Goal: Transaction & Acquisition: Book appointment/travel/reservation

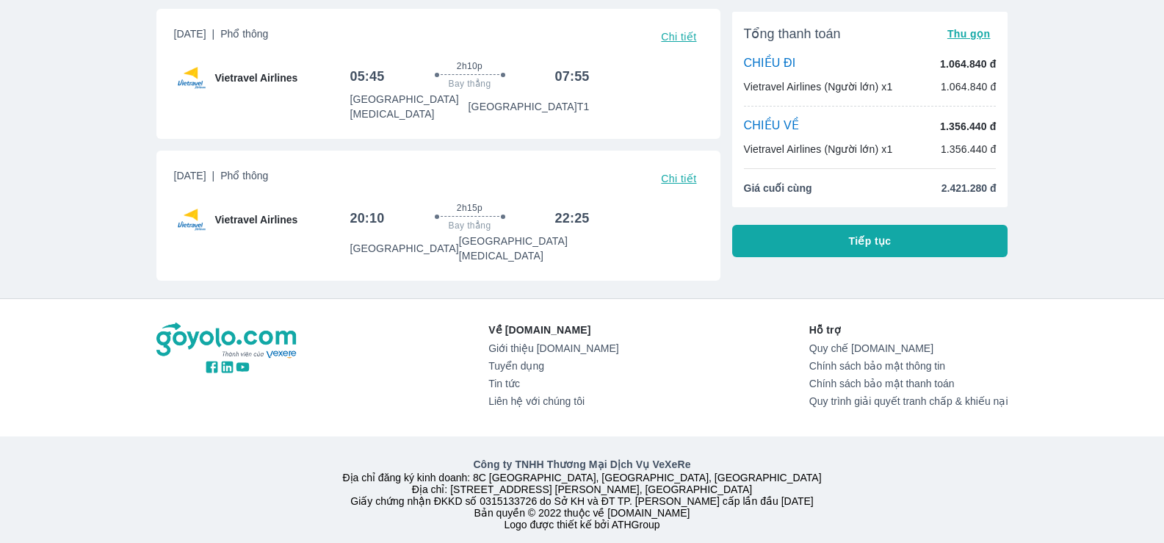
scroll to position [87, 0]
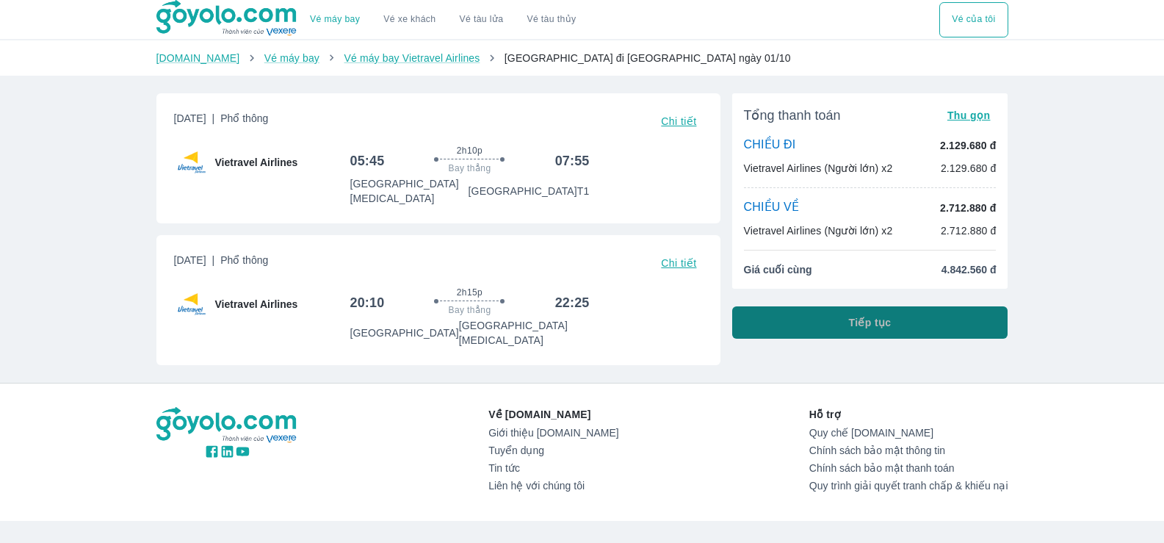
click at [879, 322] on span "Tiếp tục" at bounding box center [870, 322] width 43 height 15
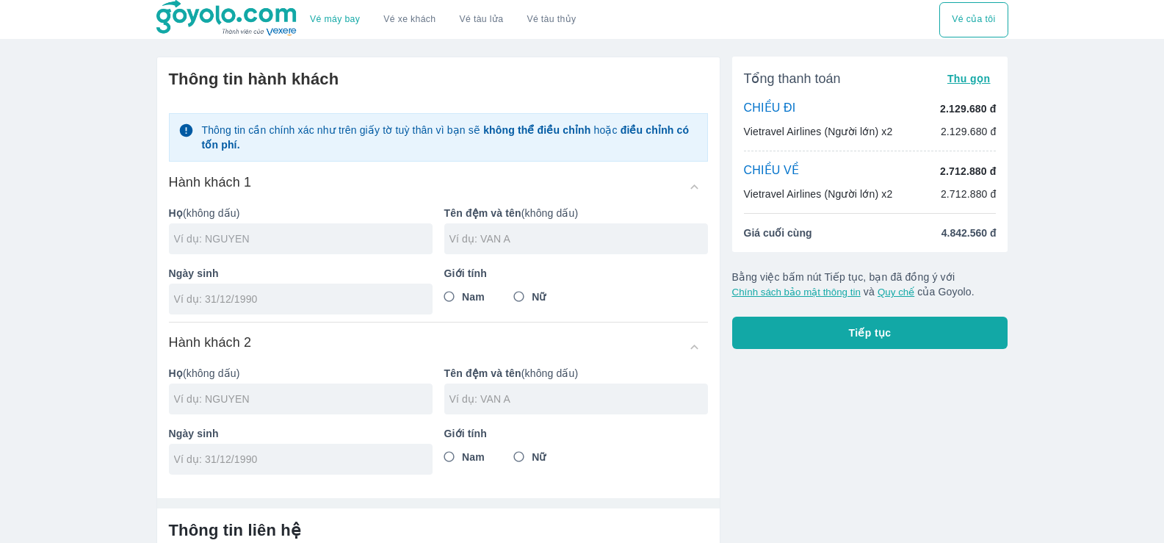
click at [236, 239] on input "text" at bounding box center [303, 238] width 258 height 15
type input "M"
type input "[PERSON_NAME]"
type input "THI DUYEN"
click at [255, 302] on input "tel" at bounding box center [296, 299] width 244 height 15
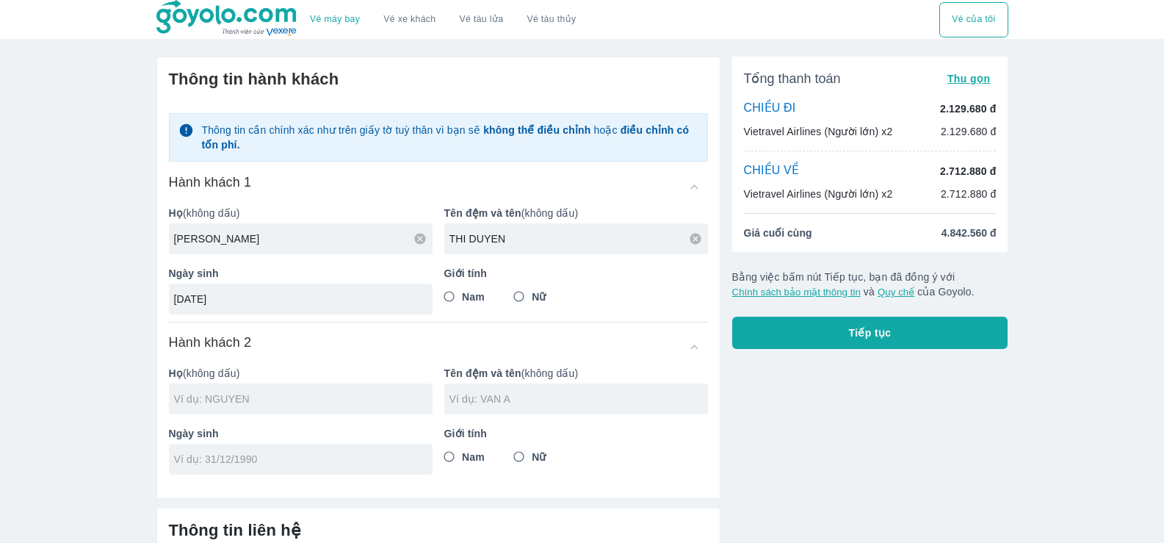
type input "[DATE]"
click at [524, 293] on input "Nữ" at bounding box center [519, 296] width 26 height 26
radio input "true"
click at [239, 399] on input "text" at bounding box center [303, 398] width 258 height 15
type input "[PERSON_NAME]"
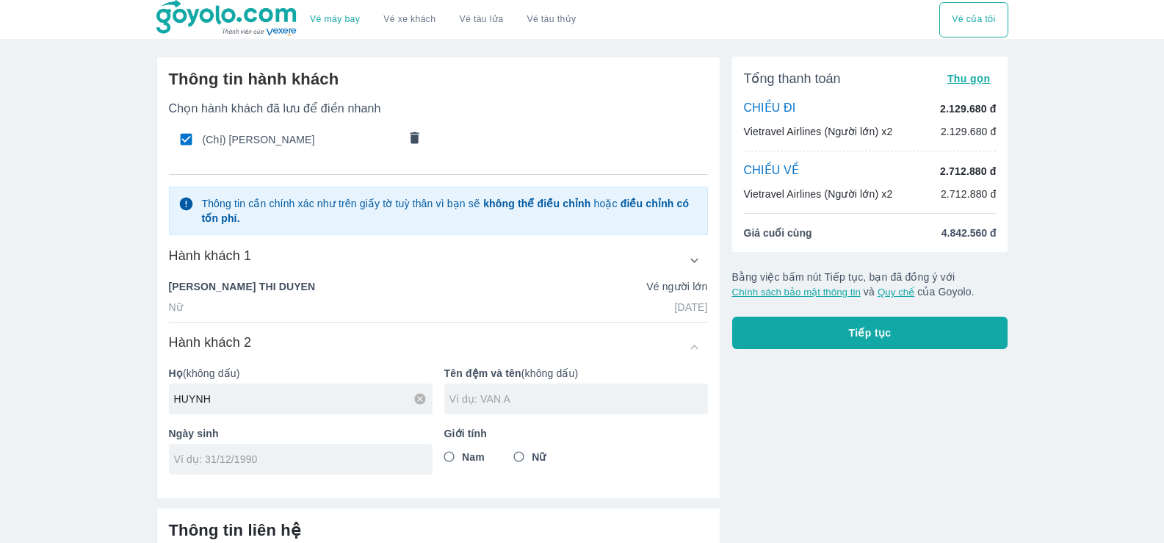
type input "HUYNH"
click at [504, 397] on input "text" at bounding box center [578, 398] width 258 height 15
type input "THI DEO"
click at [240, 460] on input "tel" at bounding box center [296, 459] width 244 height 15
drag, startPoint x: 203, startPoint y: 474, endPoint x: 151, endPoint y: 477, distance: 53.0
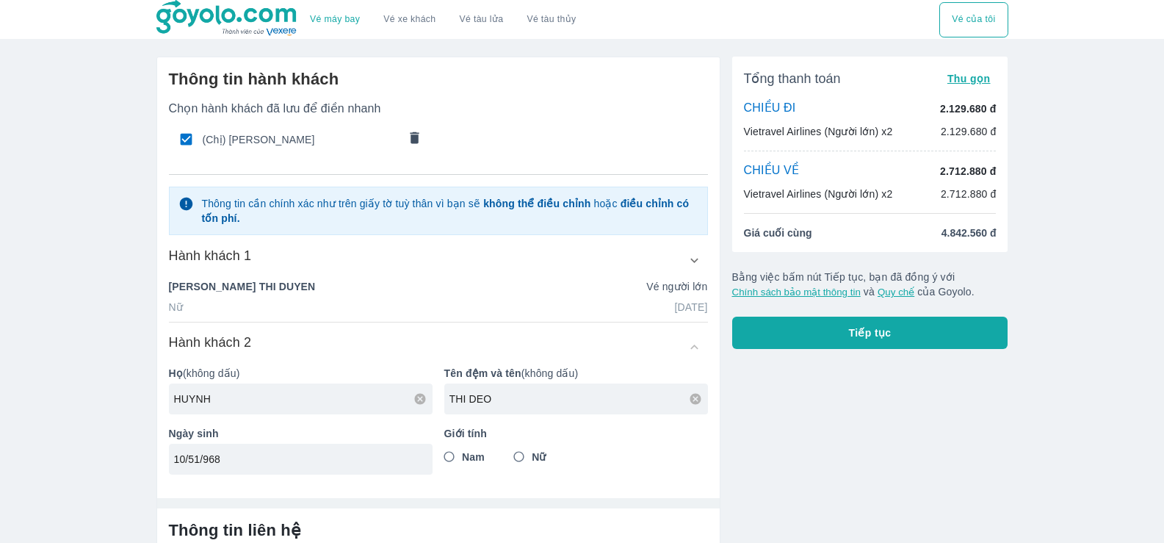
click at [151, 477] on div "Thông tin hành khách Chọn hành khách đã lưu để điền nhanh (Chị) [PERSON_NAME] D…" at bounding box center [433, 375] width 576 height 661
type input "[DATE]"
click at [518, 453] on input "Nữ" at bounding box center [519, 457] width 26 height 26
radio input "true"
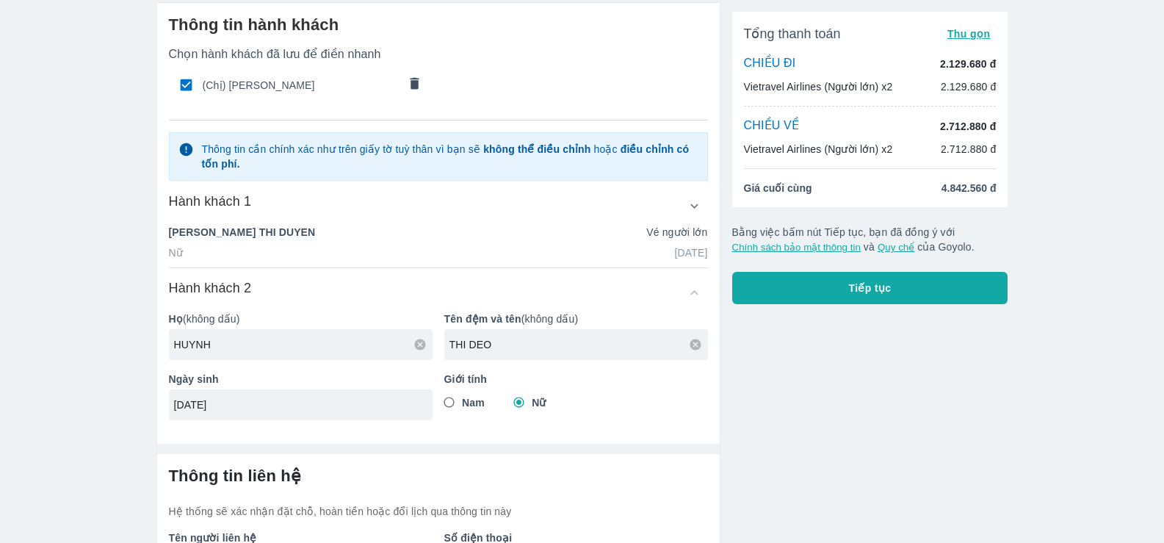
scroll to position [164, 0]
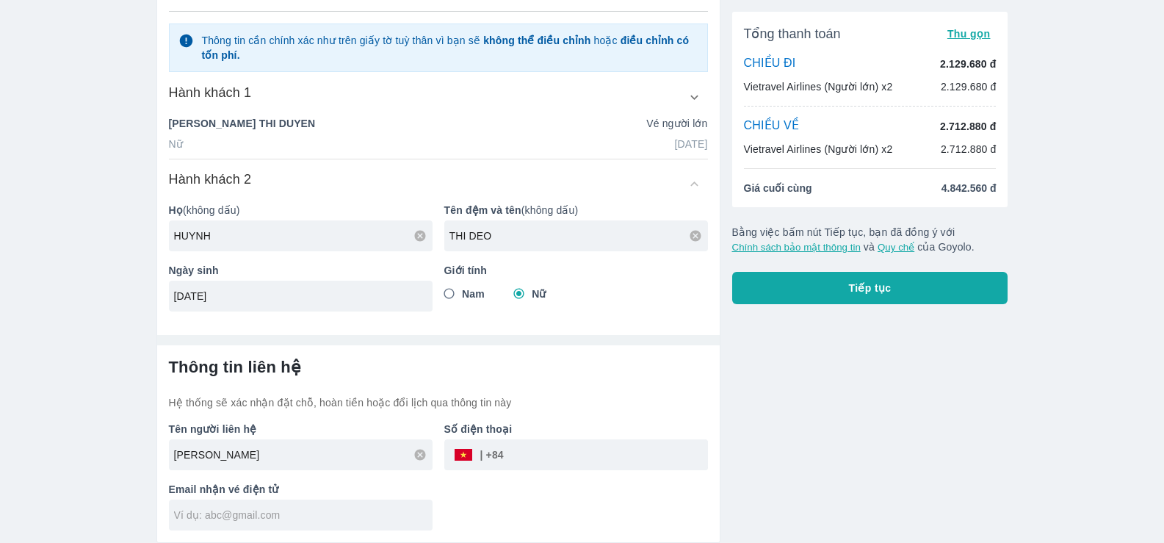
click at [542, 456] on input "tel" at bounding box center [606, 454] width 204 height 35
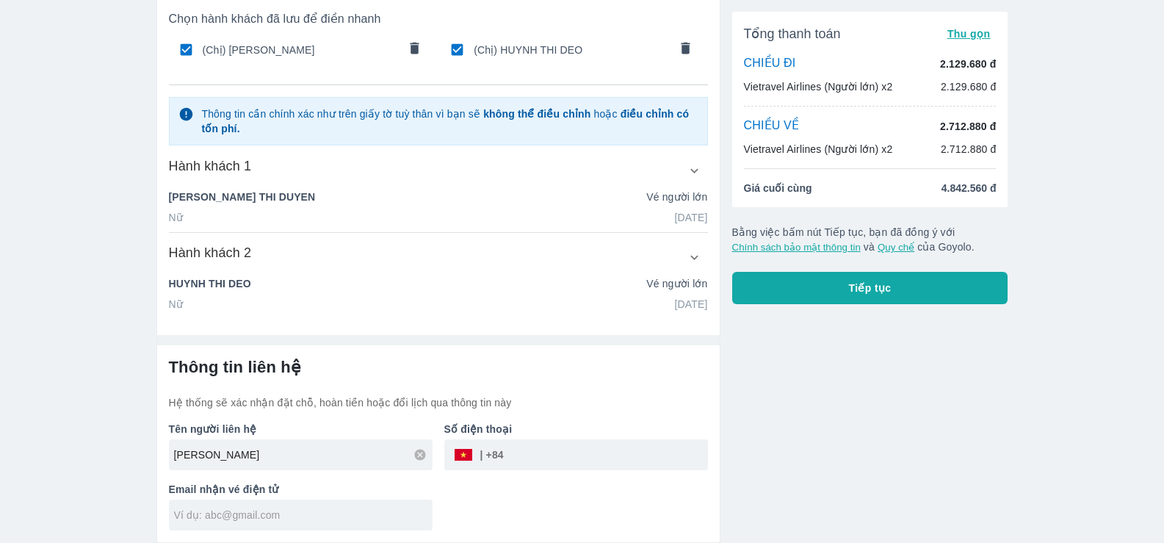
scroll to position [90, 0]
type input "943975758"
click at [253, 510] on input "text" at bounding box center [303, 514] width 258 height 15
type input "D"
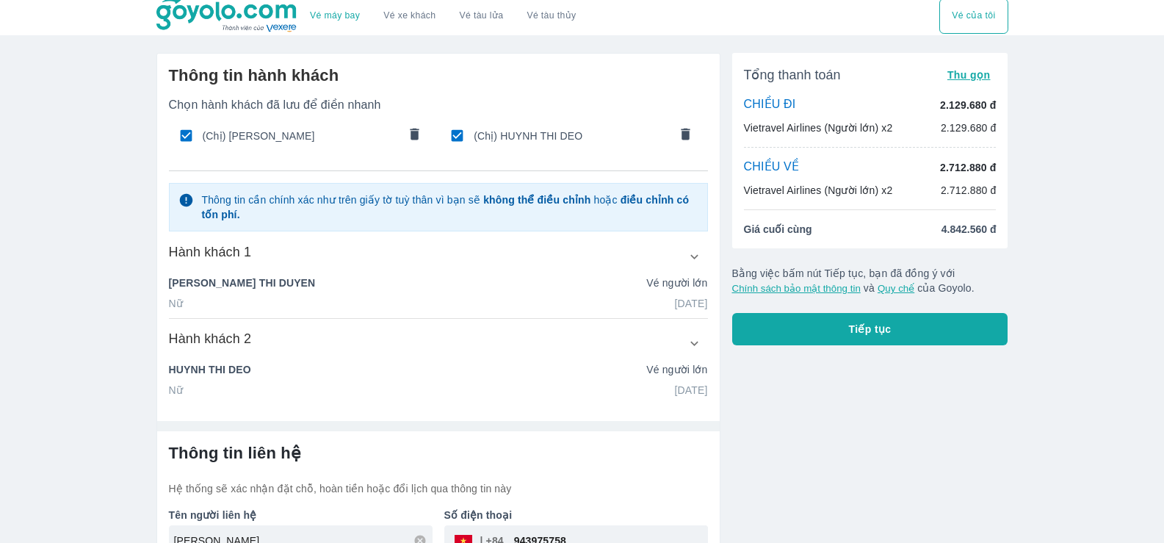
scroll to position [0, 0]
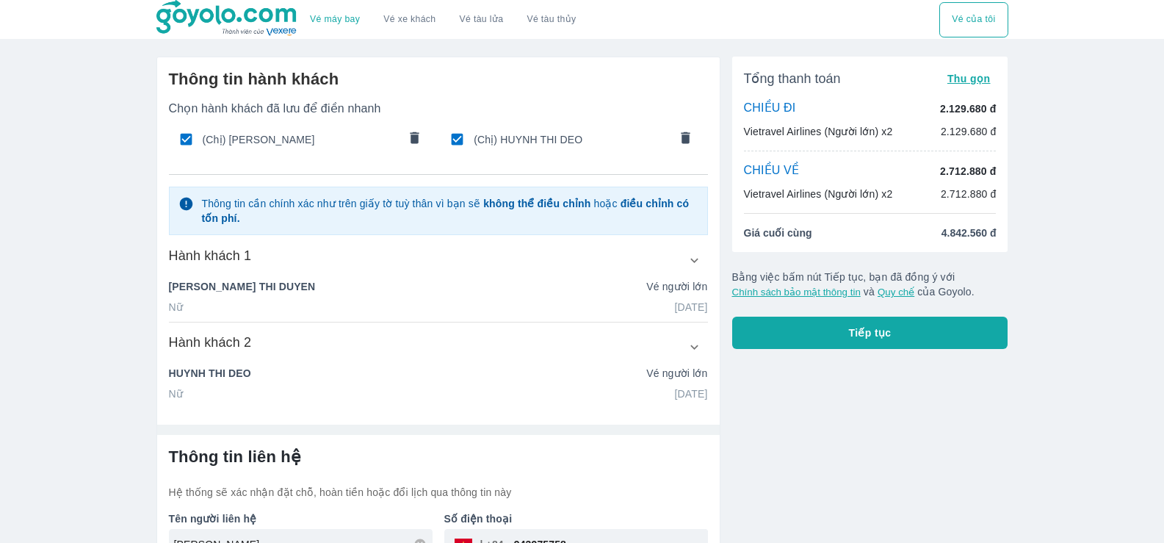
type input "[EMAIL_ADDRESS][DOMAIN_NAME]"
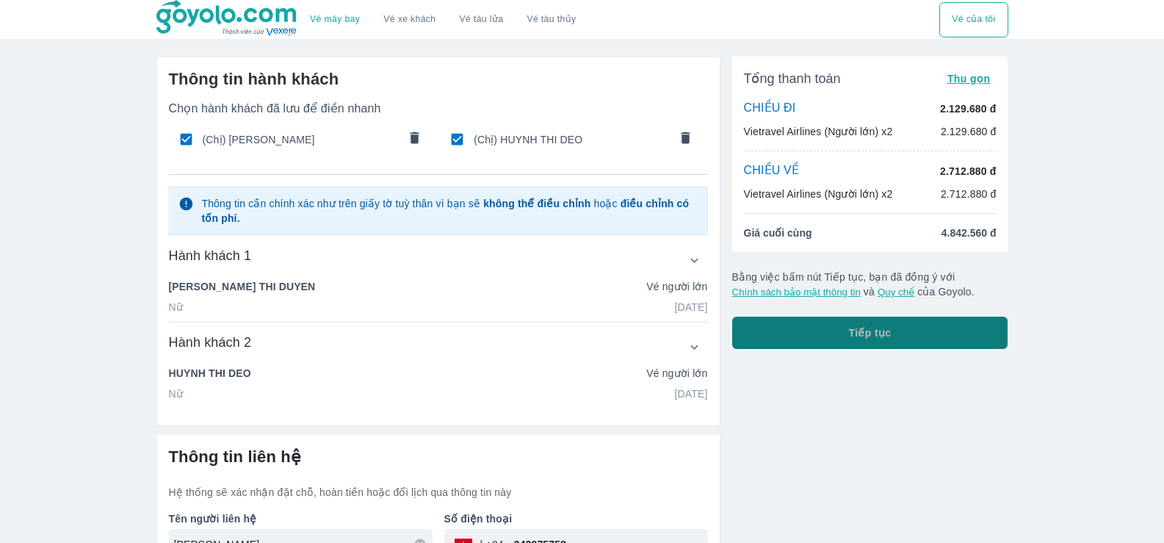
click at [865, 340] on span "Tiếp tục" at bounding box center [870, 332] width 43 height 15
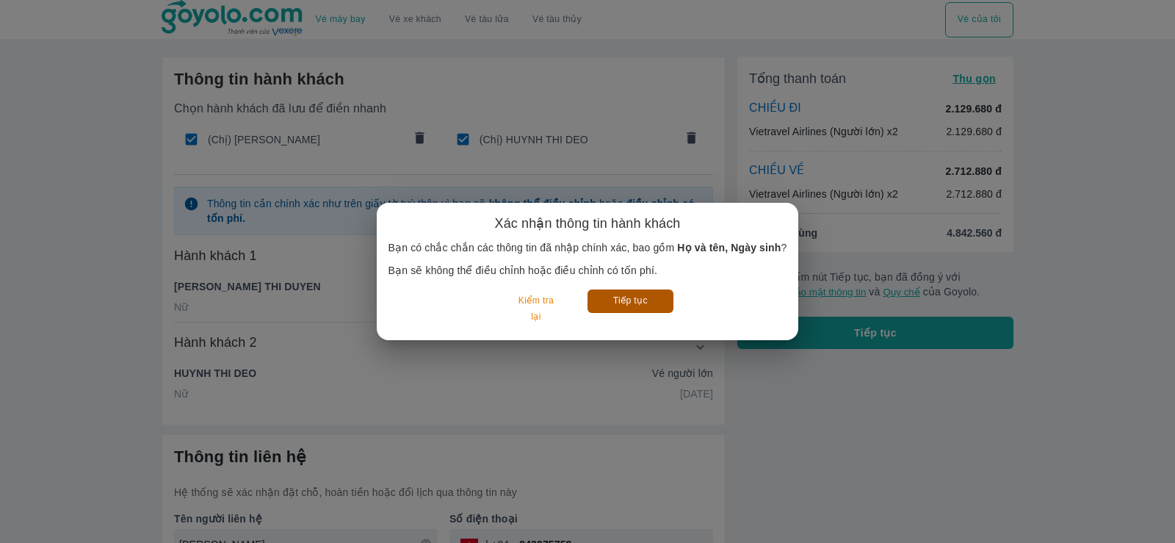
click at [634, 300] on button "Tiếp tục" at bounding box center [630, 300] width 86 height 23
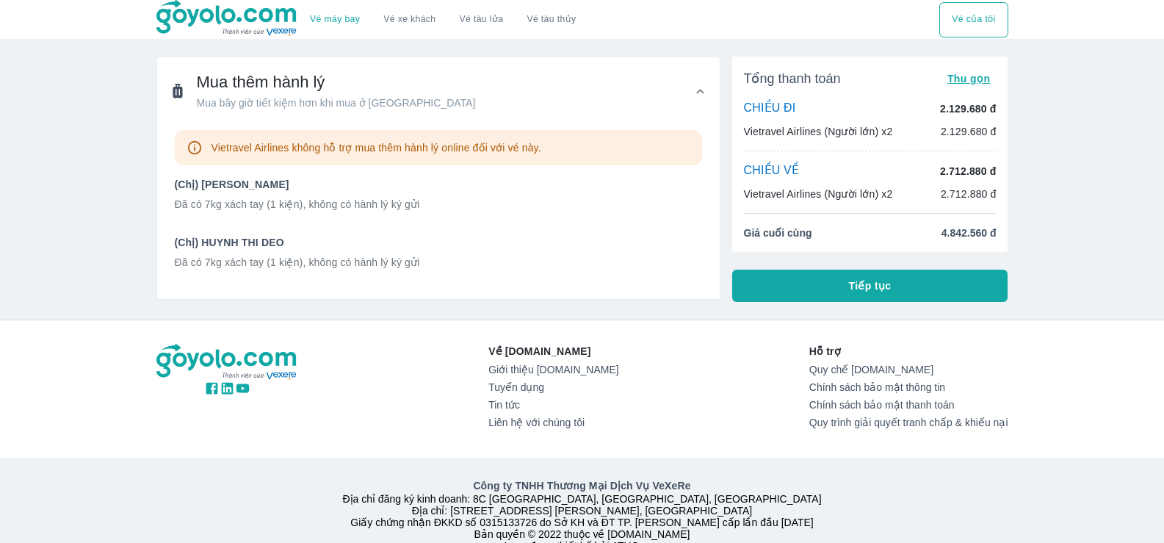
click at [878, 283] on span "Tiếp tục" at bounding box center [870, 285] width 43 height 15
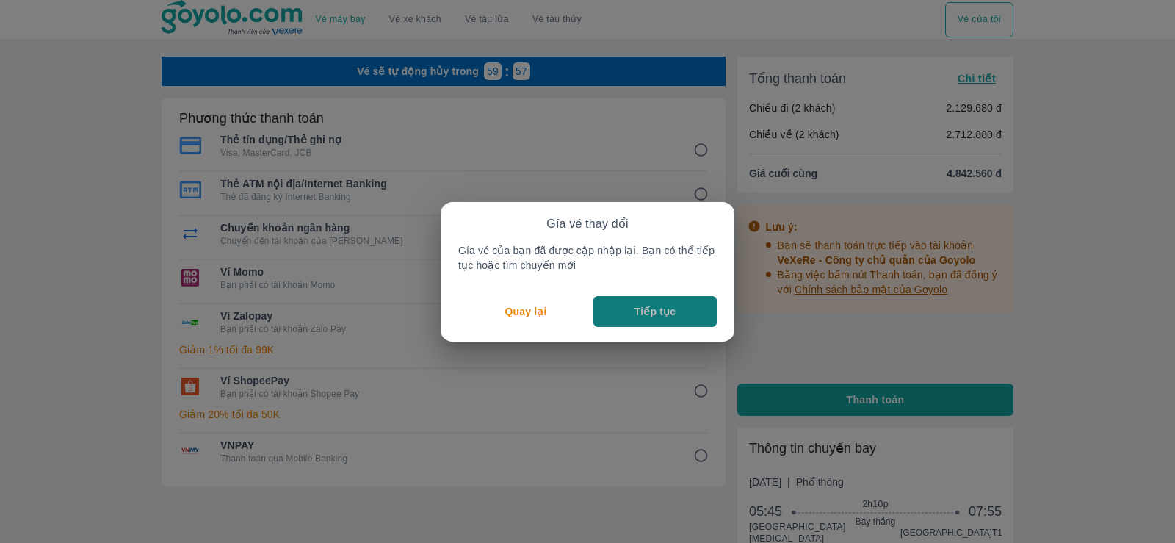
click at [648, 312] on p "Tiếp tục" at bounding box center [654, 311] width 41 height 15
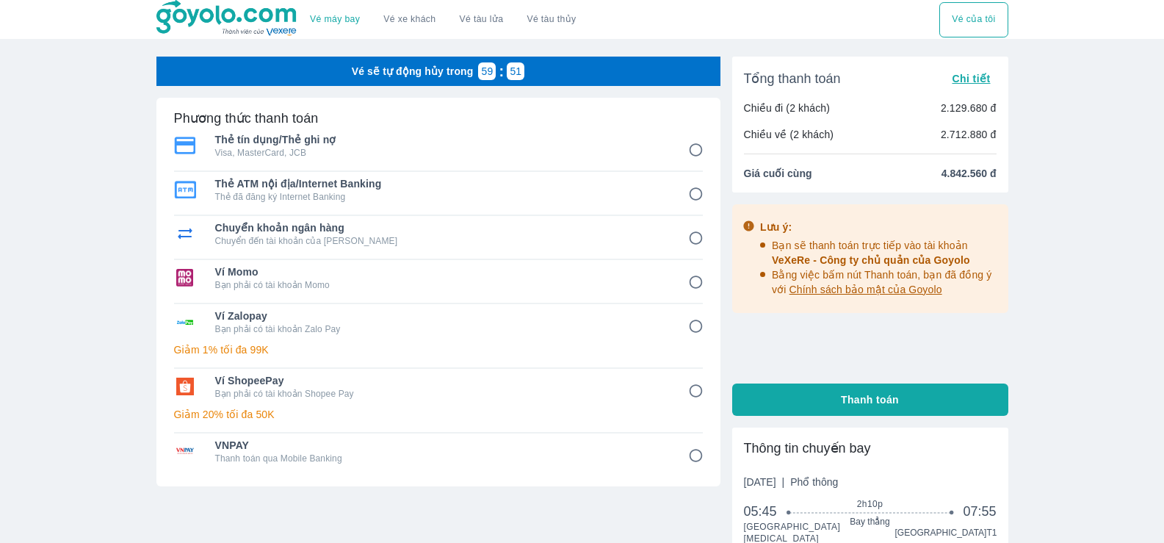
click at [694, 238] on input "3" at bounding box center [695, 238] width 29 height 29
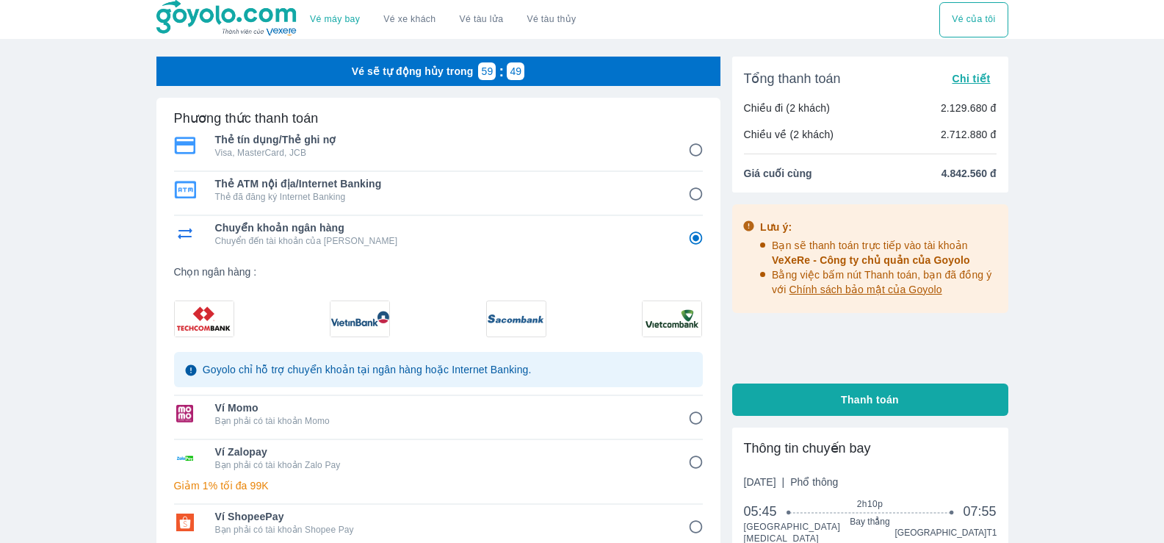
click at [665, 322] on img at bounding box center [672, 318] width 59 height 35
radio input "true"
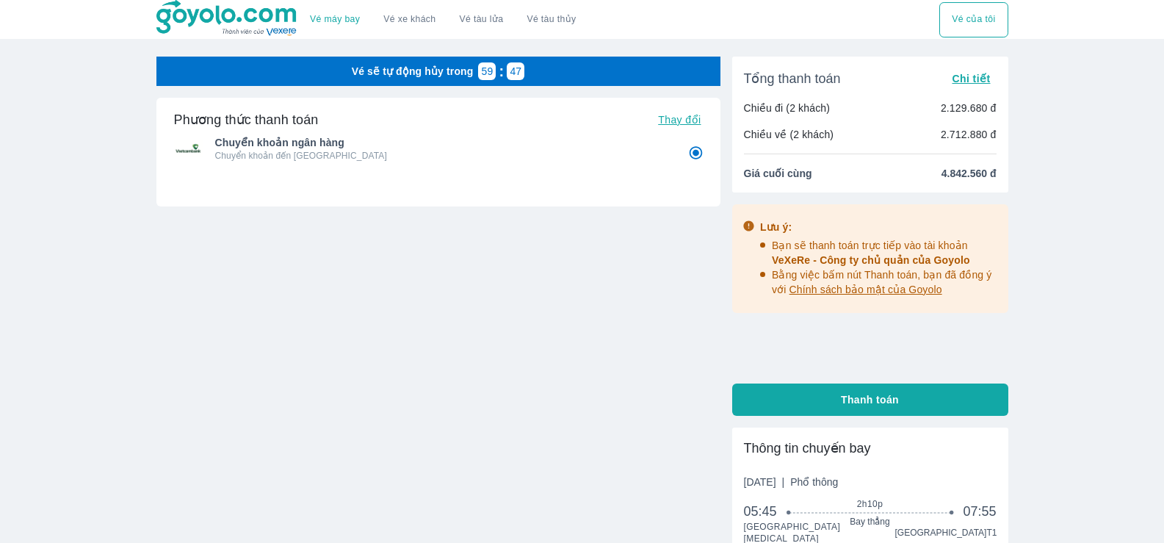
click at [873, 401] on span "Thanh toán" at bounding box center [870, 399] width 58 height 15
radio input "false"
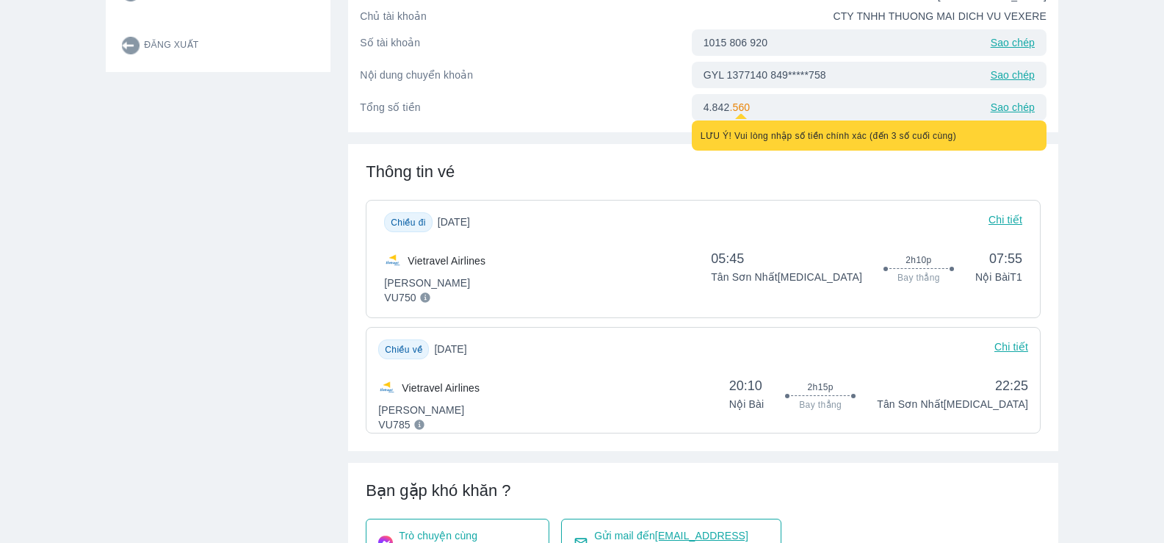
scroll to position [220, 0]
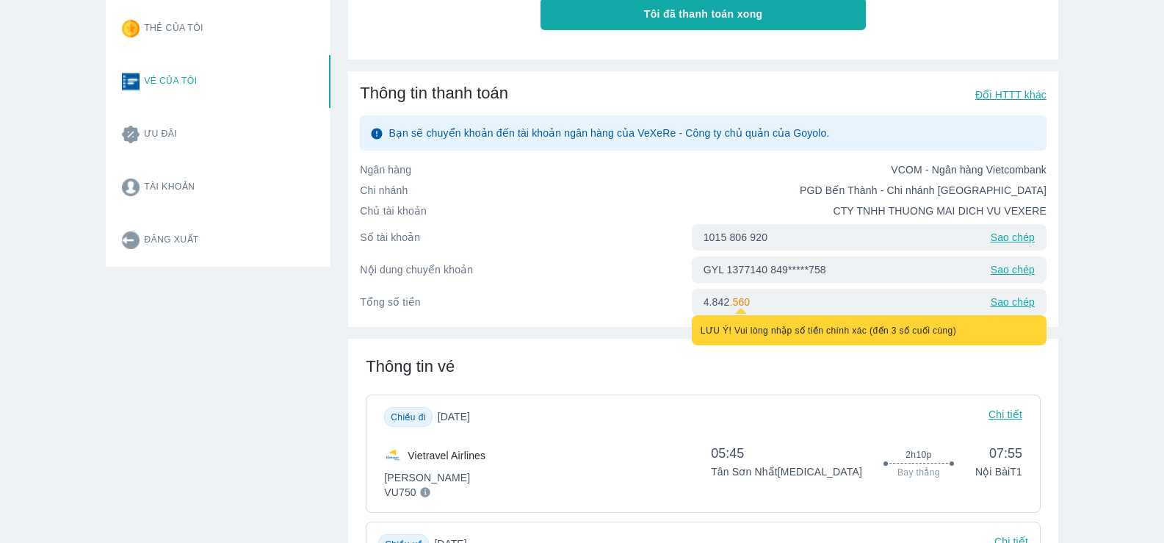
click at [1013, 270] on p "Sao chép" at bounding box center [1013, 269] width 44 height 15
click at [1019, 241] on p "Sao chép" at bounding box center [1013, 237] width 44 height 15
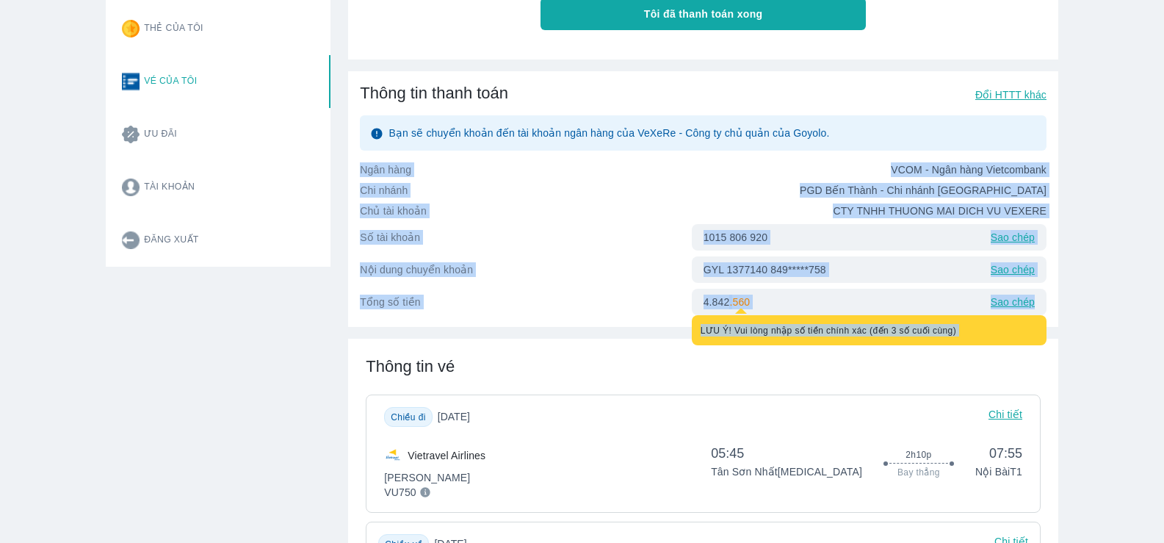
drag, startPoint x: 360, startPoint y: 170, endPoint x: 1045, endPoint y: 289, distance: 695.4
click at [1045, 289] on div "Ngân hàng VCOM - Ngân hàng Vietcombank Chi nhánh PGD Bến Thành - Chi nhánh Sài …" at bounding box center [703, 238] width 687 height 153
copy div "Ngân hàng VCOM - Ngân hàng Vietcombank Chi nhánh PGD Bến Thành - Chi nhánh Sài …"
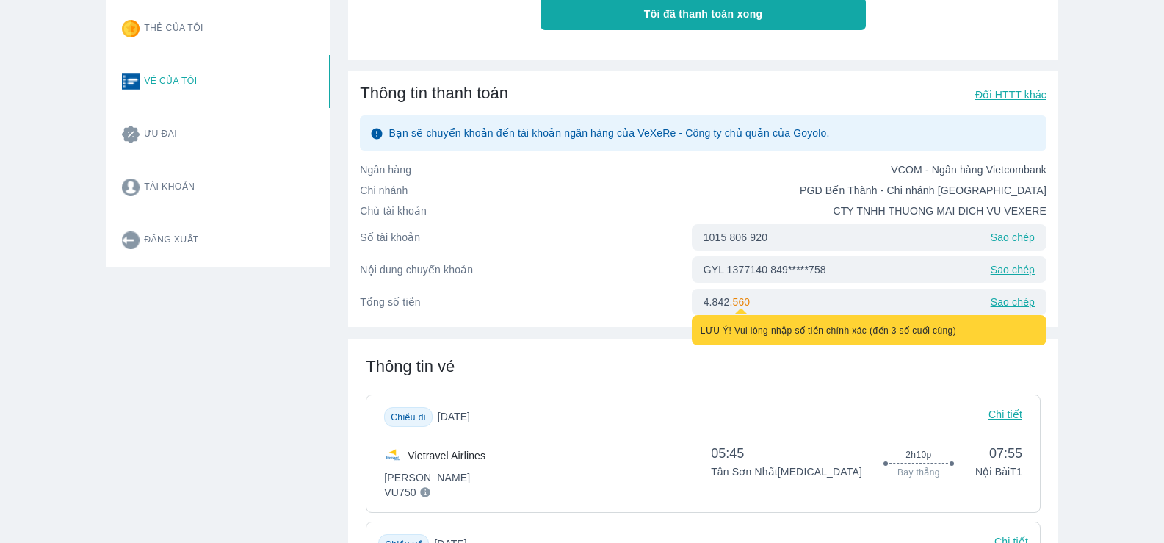
click at [1023, 383] on div "Thông tin vé Chiều đi Thứ 4, 01/10/2025 Chi tiết Vietravel Airlines Phổ Thông V…" at bounding box center [703, 492] width 710 height 307
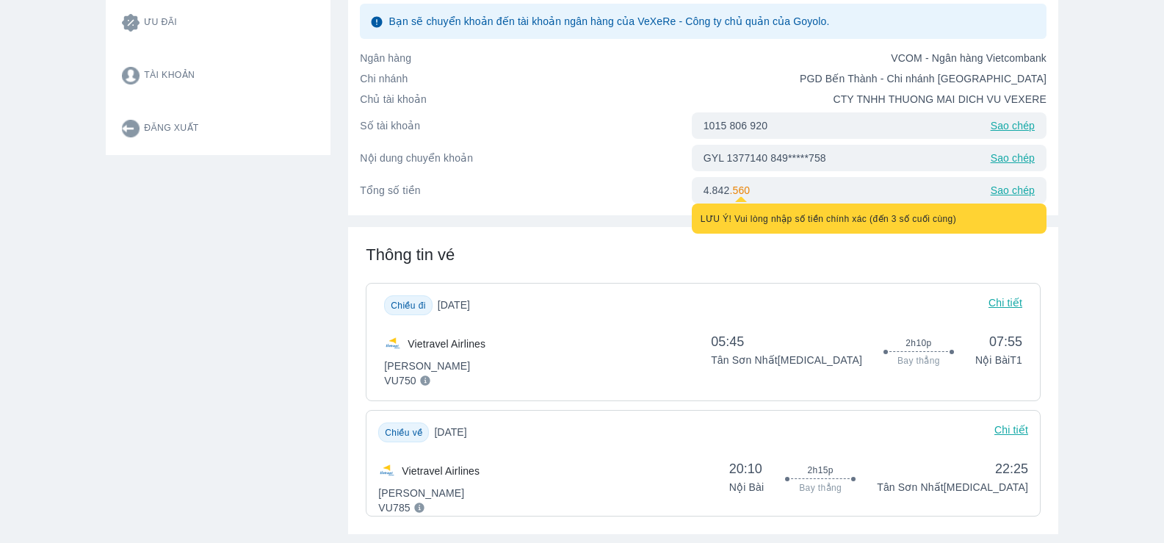
scroll to position [367, 0]
